Goal: Task Accomplishment & Management: Complete application form

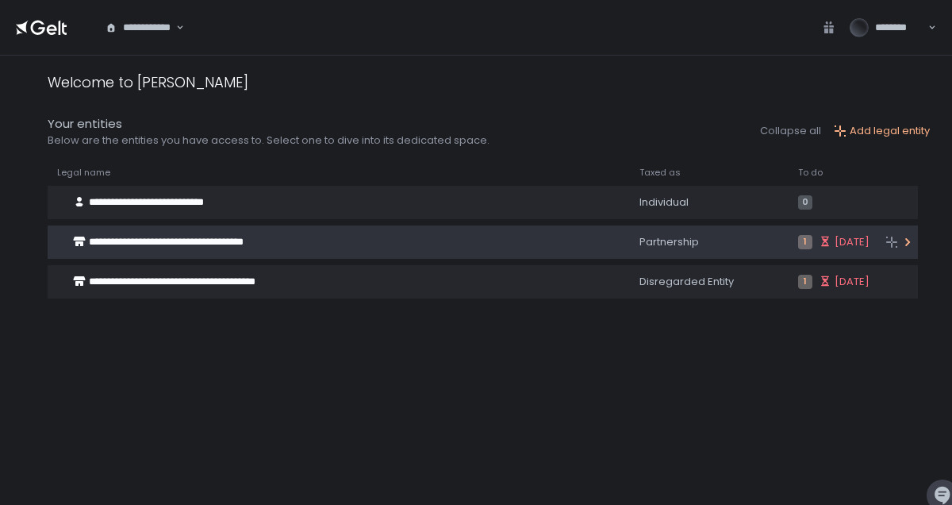
click at [640, 242] on div "Partnership" at bounding box center [710, 242] width 140 height 14
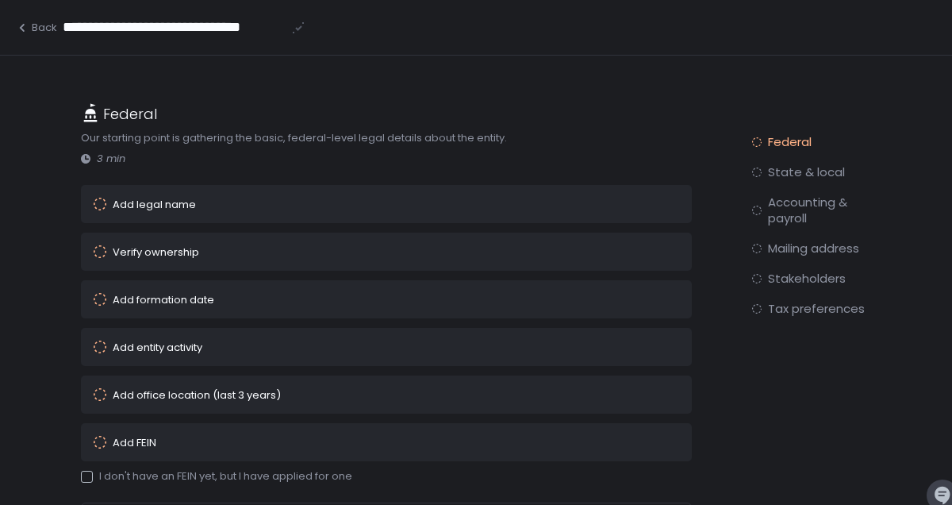
click at [241, 203] on div "Add legal name" at bounding box center [364, 204] width 541 height 13
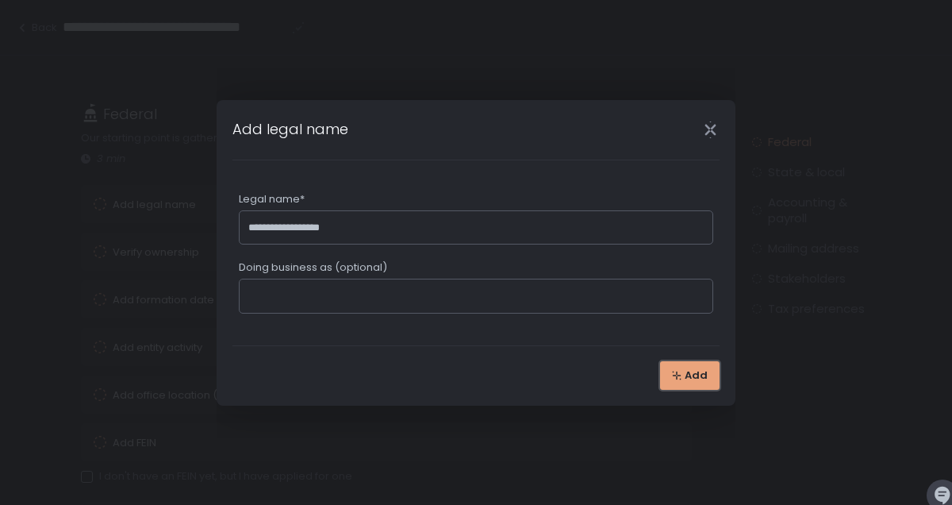
click at [698, 379] on span "Add" at bounding box center [696, 375] width 23 height 14
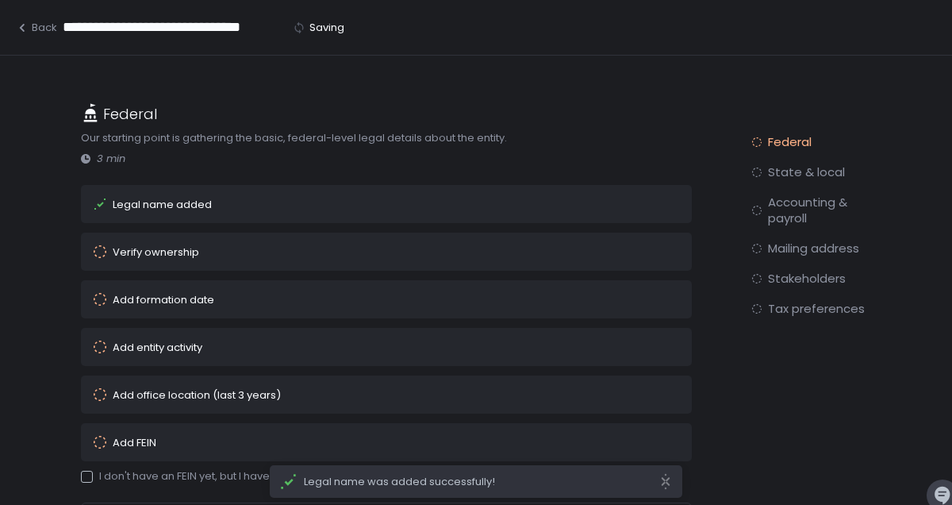
click at [325, 249] on div "Verify ownership" at bounding box center [364, 251] width 541 height 13
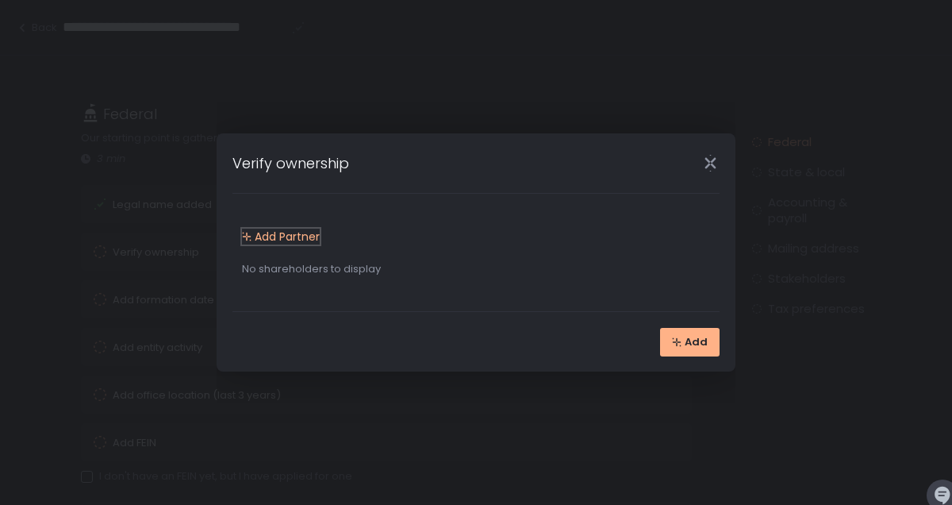
click at [303, 237] on div "Add Partner" at bounding box center [281, 237] width 78 height 16
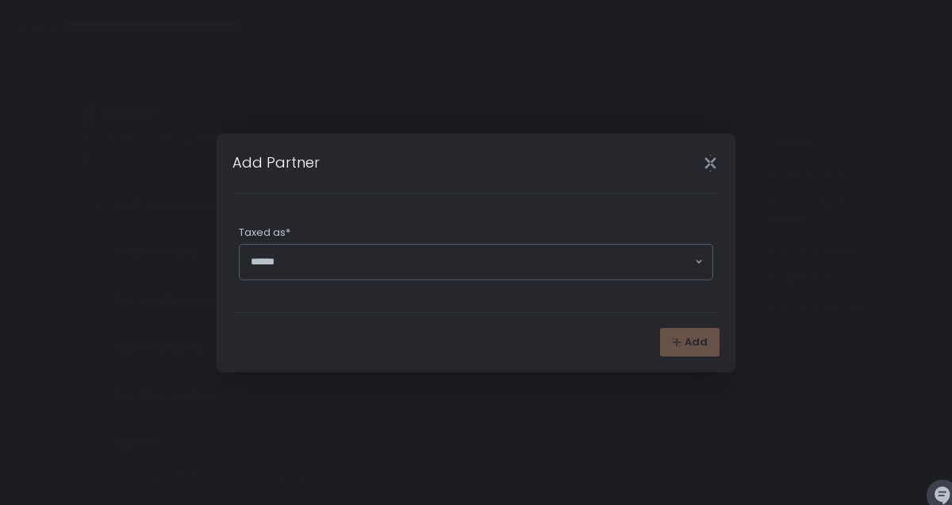
click at [300, 259] on input "Search for option" at bounding box center [472, 262] width 443 height 16
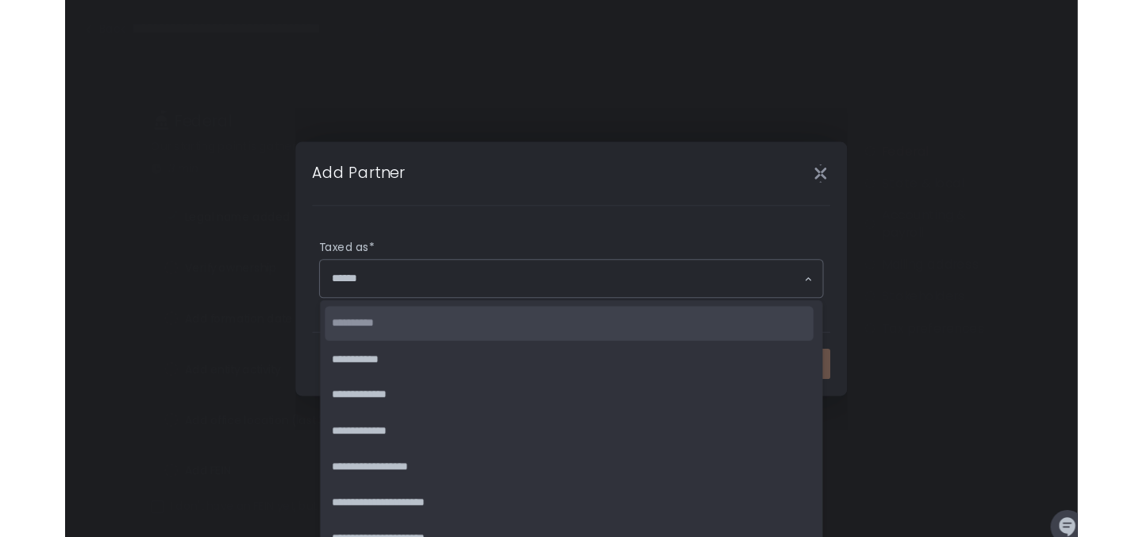
scroll to position [3, 0]
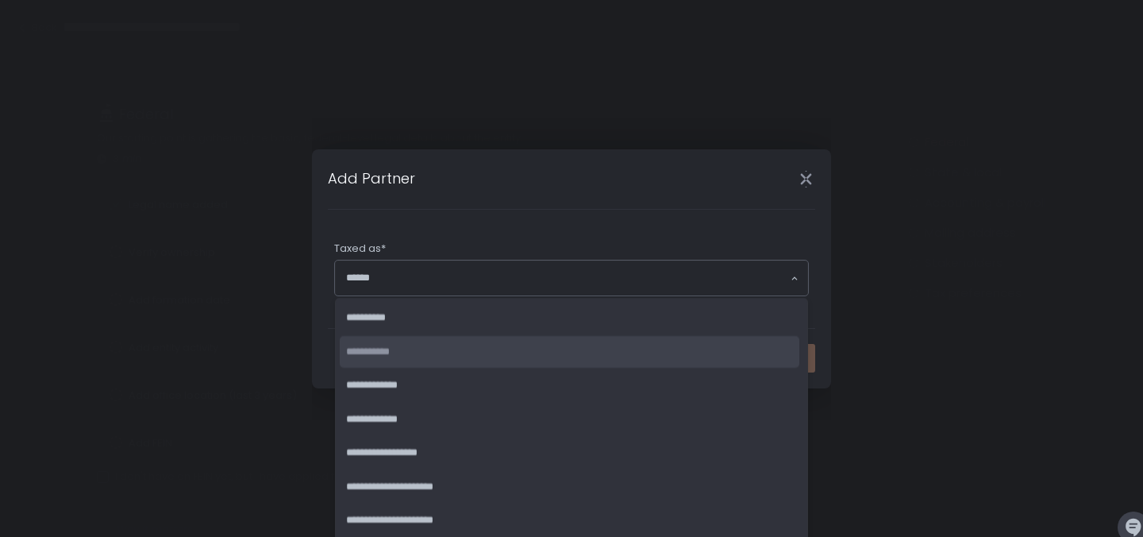
click at [606, 341] on li "**********" at bounding box center [570, 351] width 460 height 33
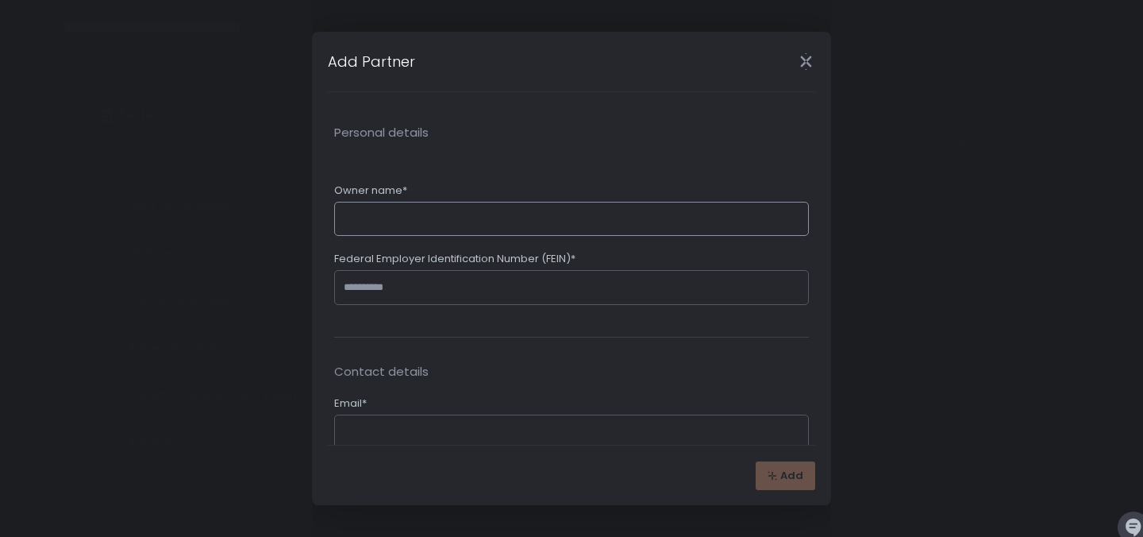
click at [487, 221] on input "Owner name*" at bounding box center [571, 219] width 475 height 35
type input "**********"
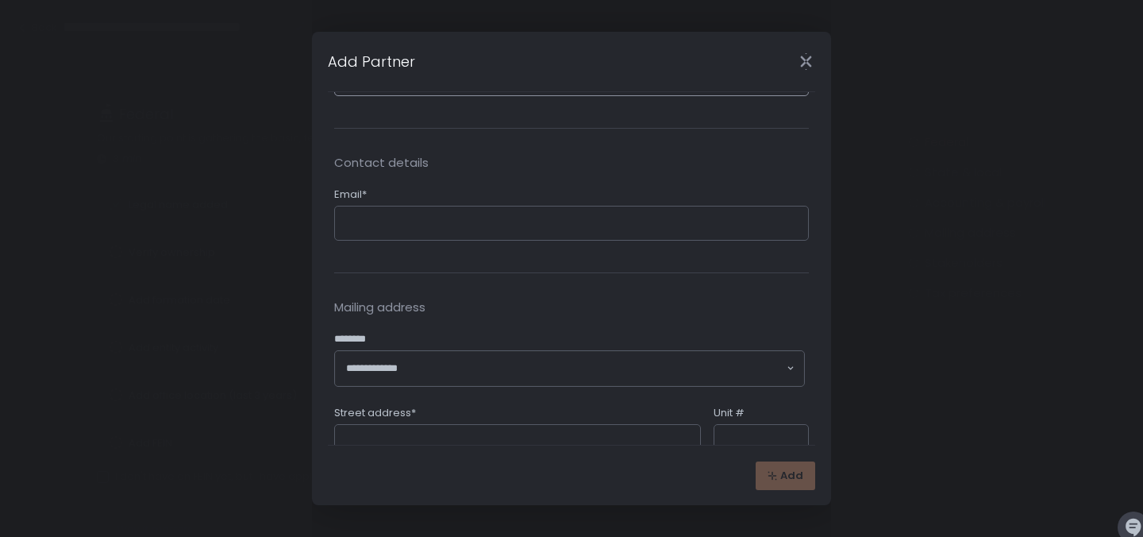
scroll to position [207, 0]
